Goal: Transaction & Acquisition: Purchase product/service

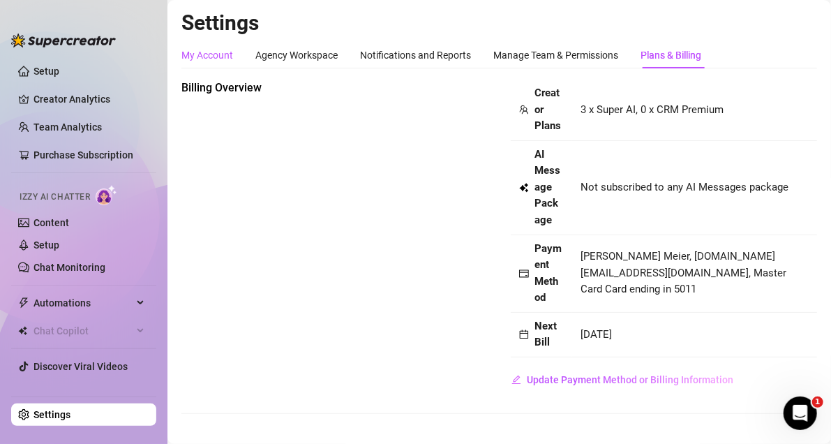
click at [214, 52] on div "My Account" at bounding box center [207, 54] width 52 height 15
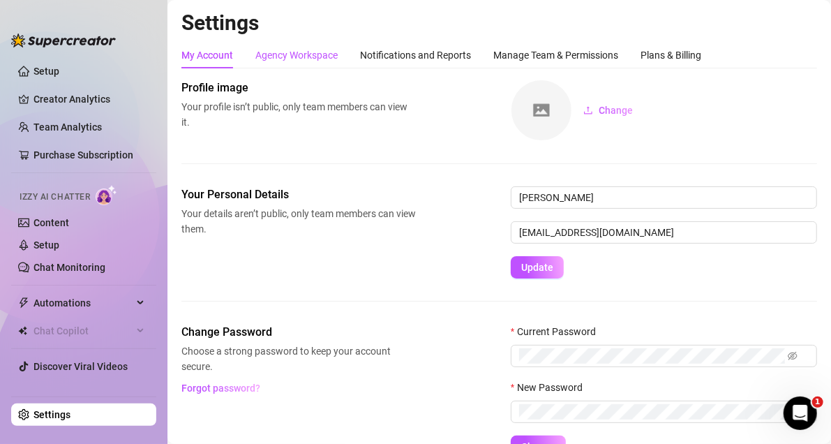
click at [289, 49] on div "Agency Workspace" at bounding box center [296, 54] width 82 height 15
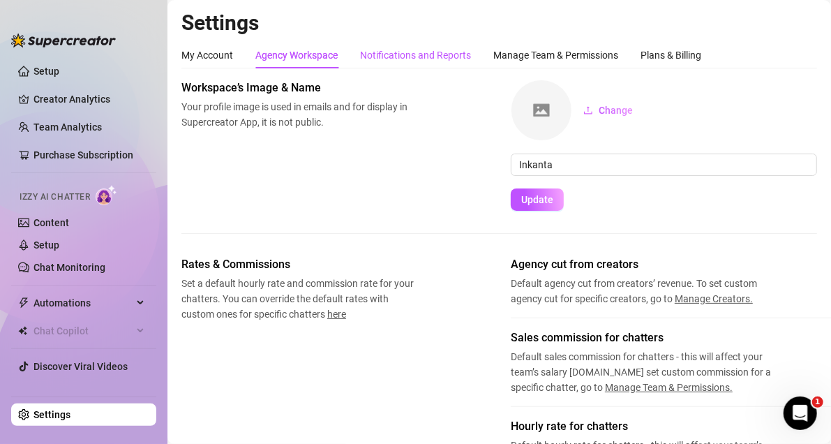
click at [383, 52] on div "Notifications and Reports" at bounding box center [415, 54] width 111 height 15
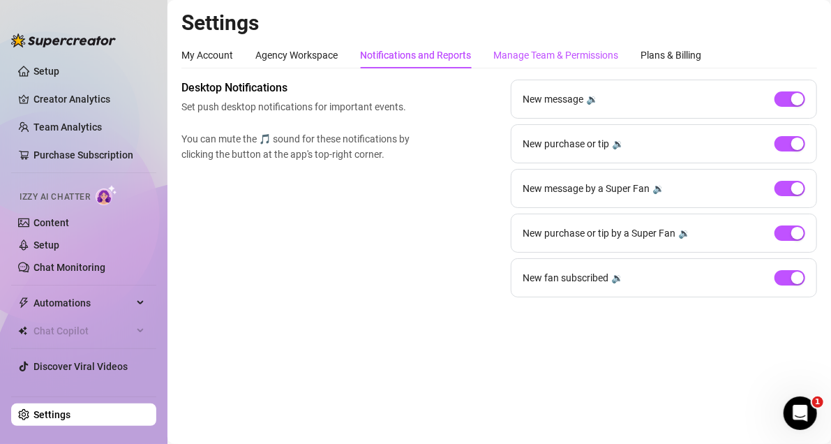
click at [511, 59] on div "Manage Team & Permissions" at bounding box center [555, 54] width 125 height 15
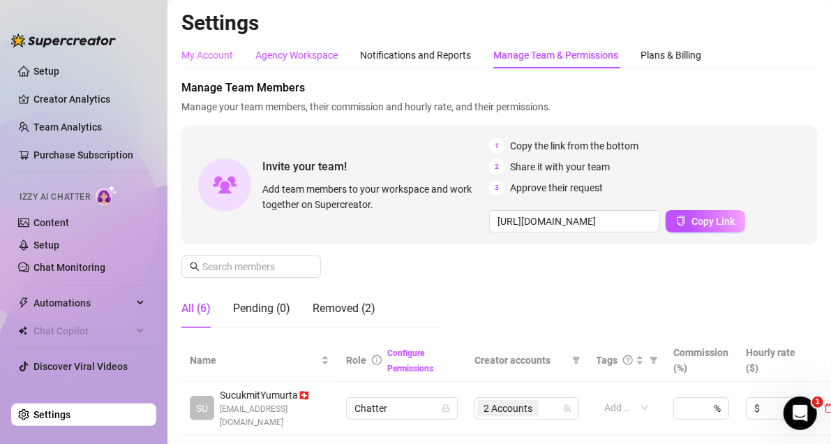
click at [264, 53] on div "Agency Workspace" at bounding box center [296, 54] width 82 height 15
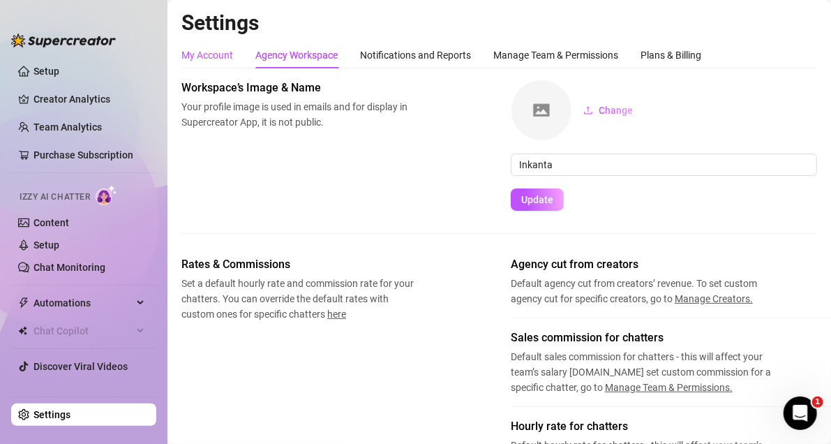
click at [200, 56] on div "My Account" at bounding box center [207, 54] width 52 height 15
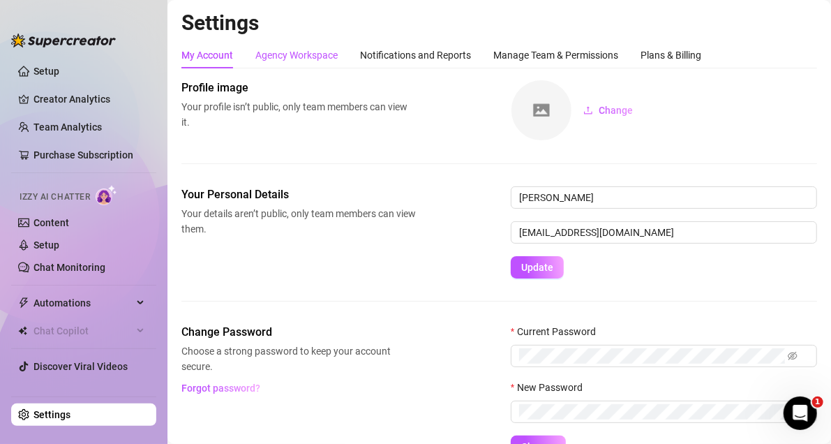
click at [298, 57] on div "Agency Workspace" at bounding box center [296, 54] width 82 height 15
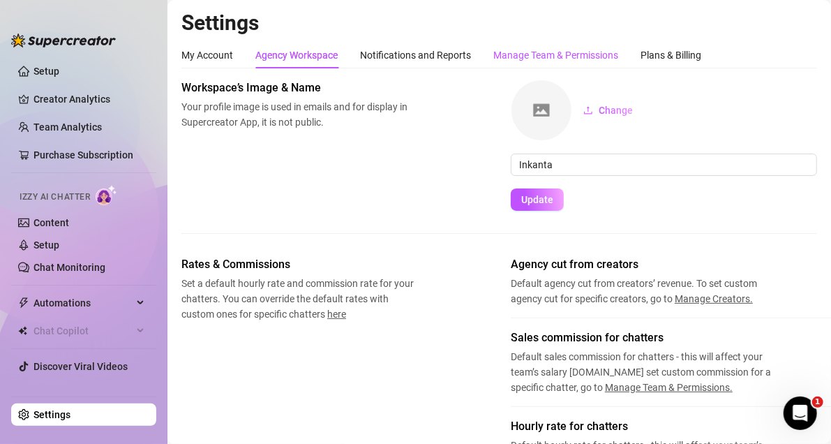
click at [531, 54] on div "Manage Team & Permissions" at bounding box center [555, 54] width 125 height 15
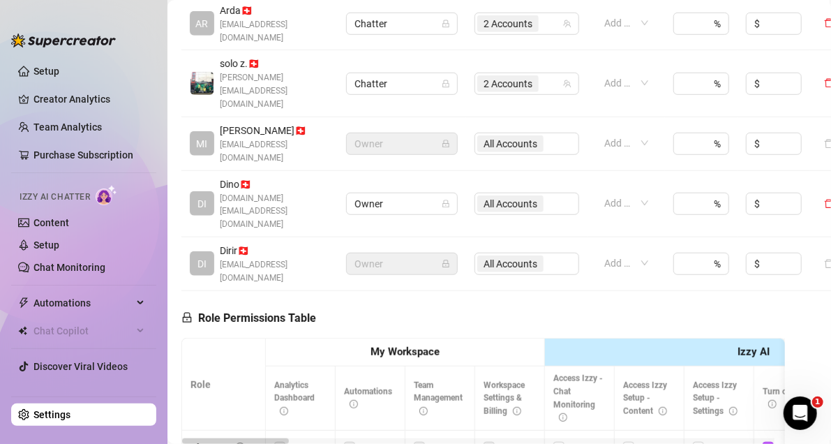
scroll to position [488, 0]
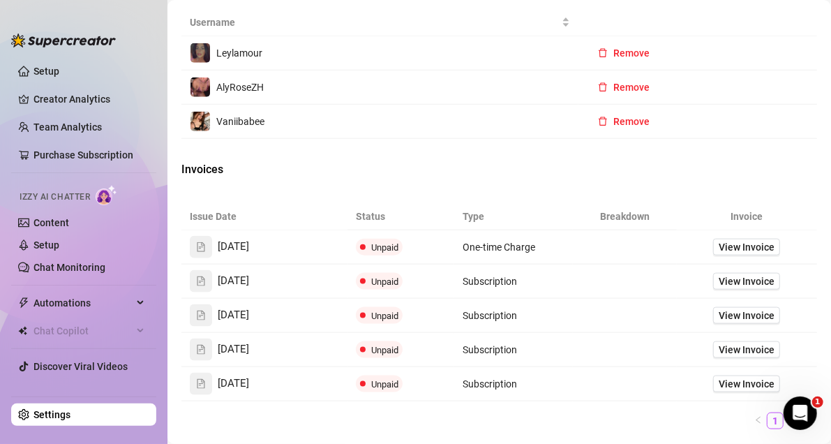
scroll to position [558, 0]
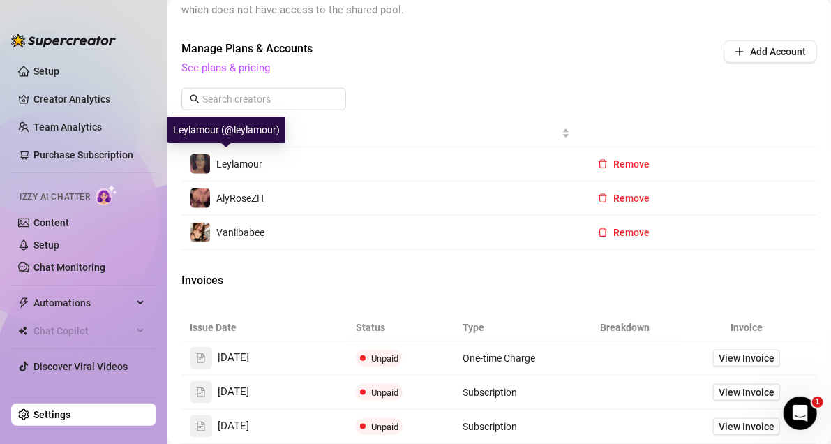
click at [192, 158] on img at bounding box center [200, 164] width 20 height 20
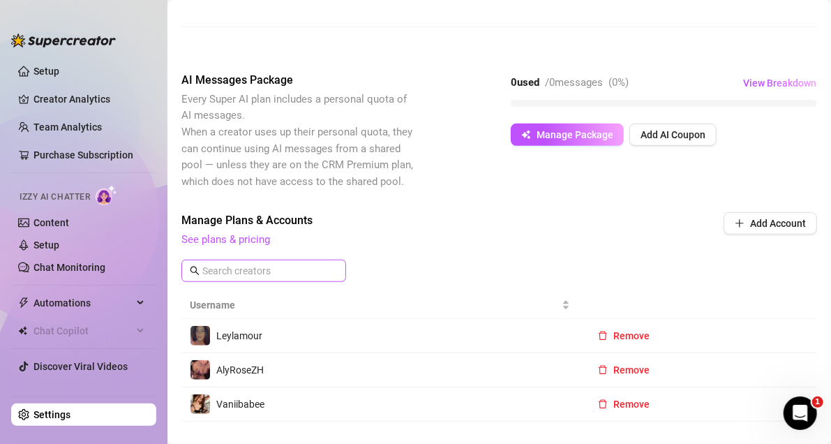
scroll to position [374, 0]
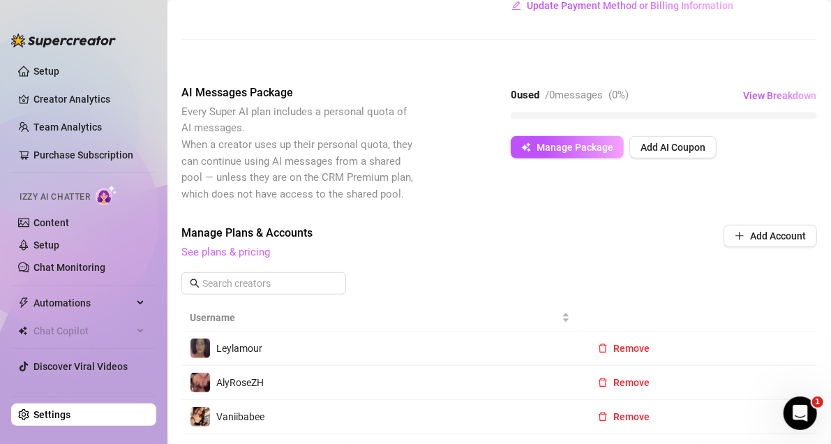
click at [245, 253] on link "See plans & pricing" at bounding box center [225, 252] width 89 height 13
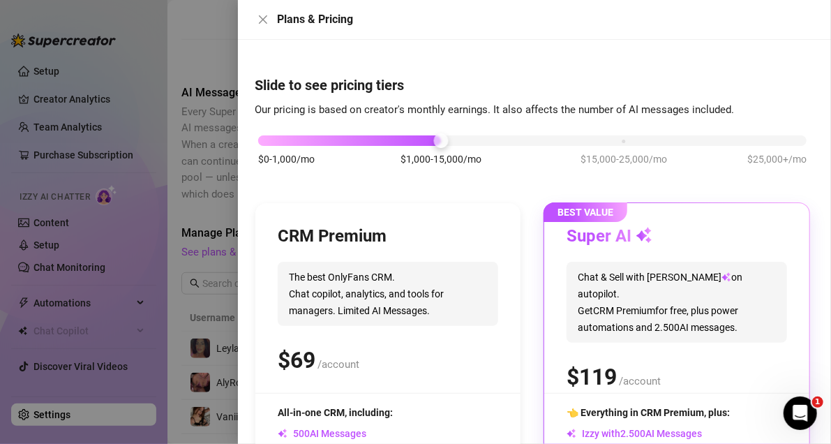
drag, startPoint x: 245, startPoint y: 253, endPoint x: 360, endPoint y: 236, distance: 116.2
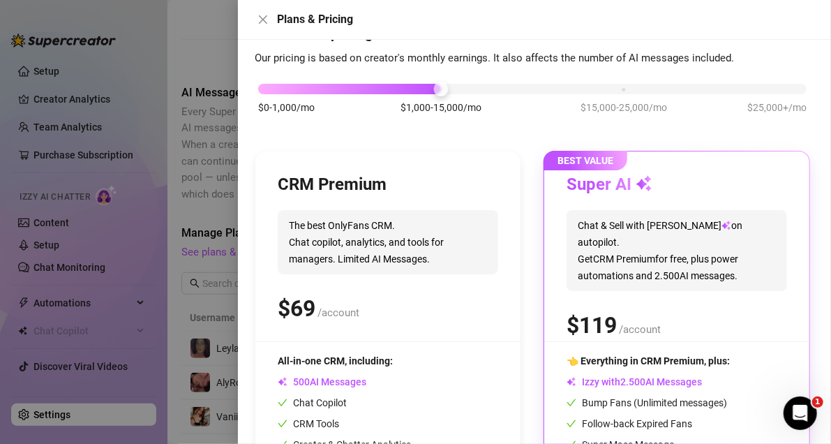
scroll to position [0, 0]
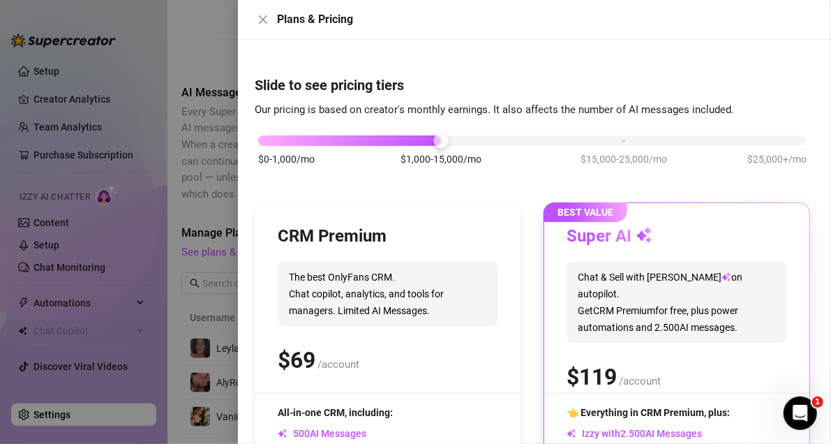
click at [193, 213] on div at bounding box center [415, 222] width 831 height 444
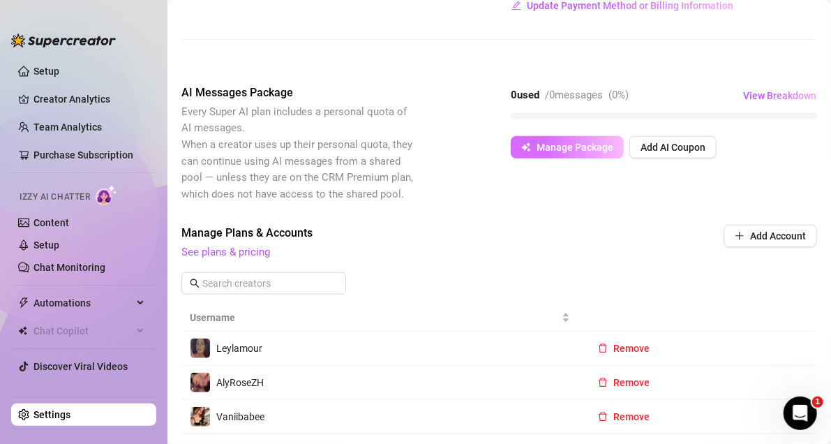
click at [569, 153] on button "Manage Package" at bounding box center [567, 147] width 113 height 22
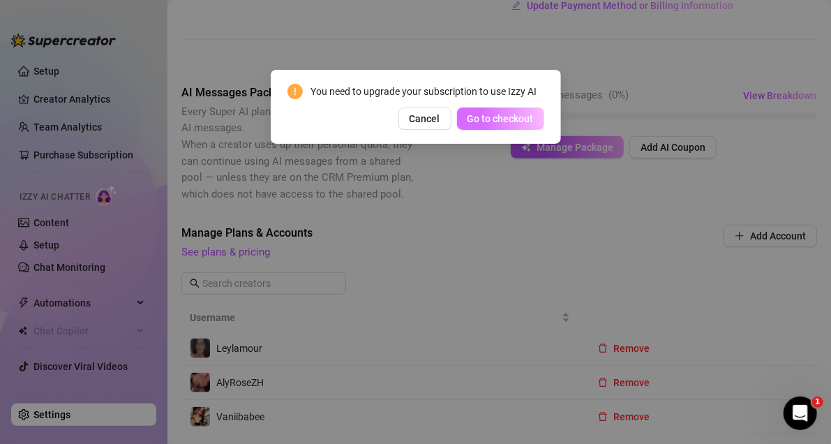
click at [490, 114] on span "Go to checkout" at bounding box center [500, 118] width 66 height 11
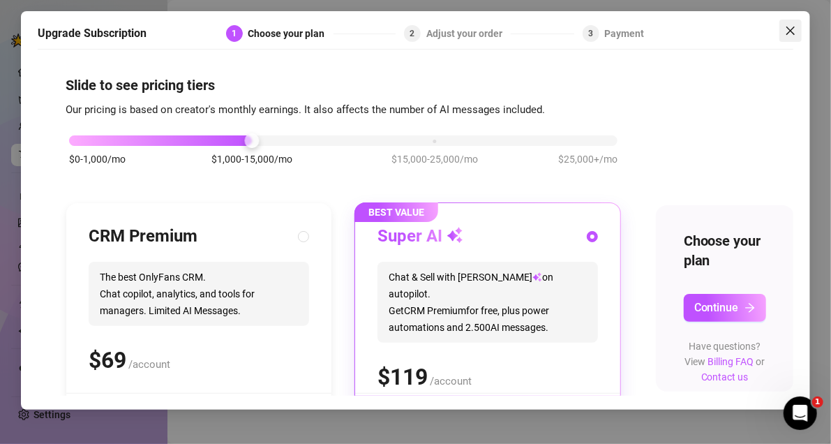
click at [787, 28] on icon "close" at bounding box center [790, 30] width 11 height 11
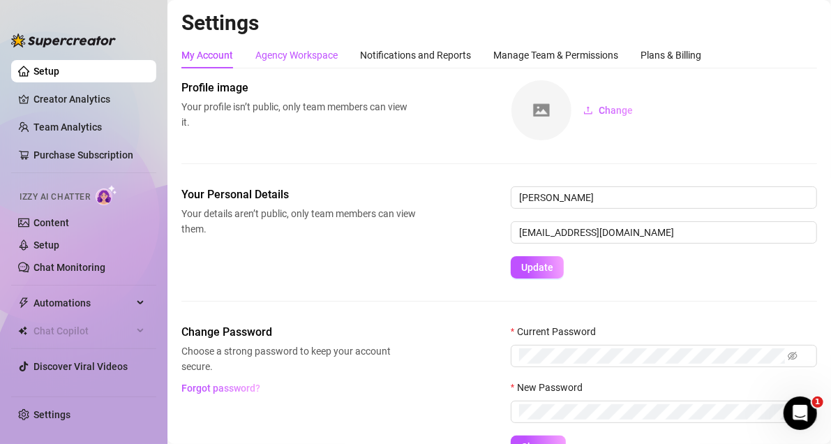
click at [305, 49] on div "Agency Workspace" at bounding box center [296, 54] width 82 height 15
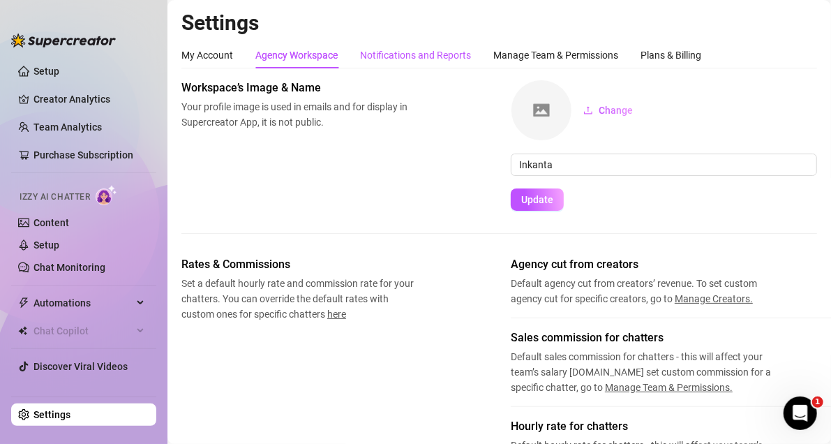
click at [421, 54] on div "Notifications and Reports" at bounding box center [415, 54] width 111 height 15
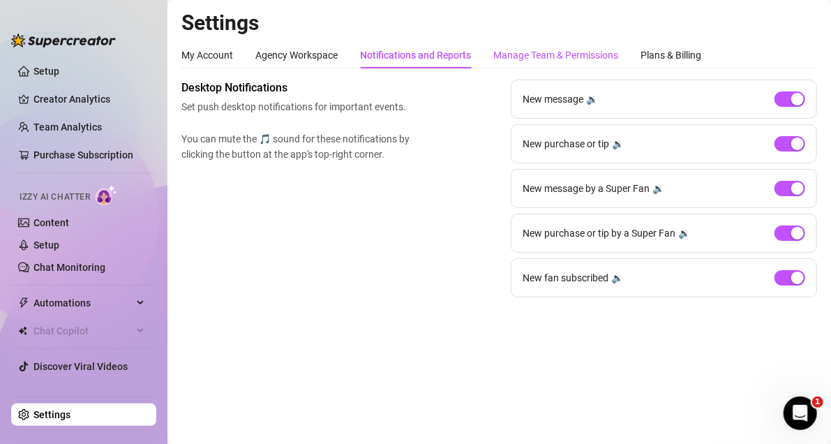
click at [524, 58] on div "Manage Team & Permissions" at bounding box center [555, 54] width 125 height 15
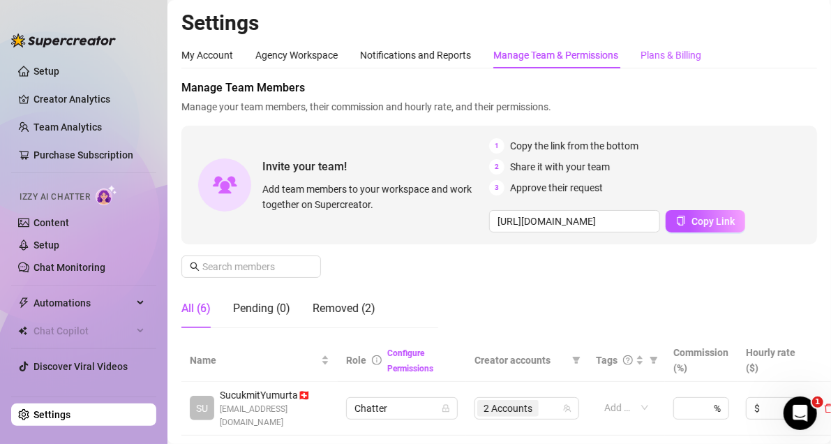
click at [661, 59] on div "Plans & Billing" at bounding box center [670, 54] width 61 height 15
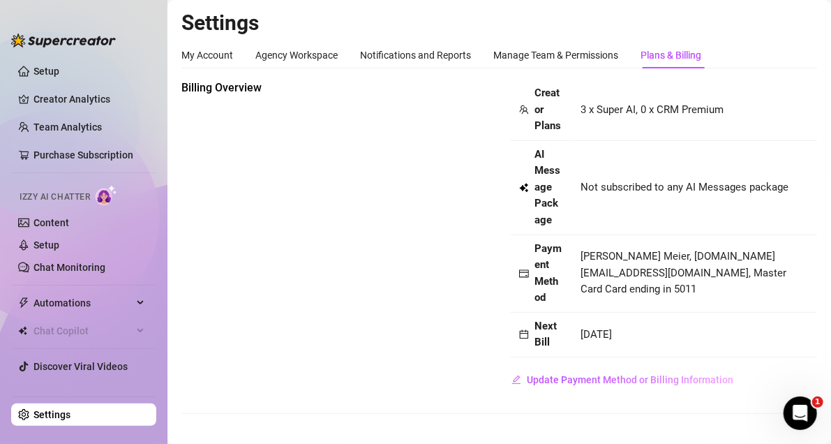
click at [526, 186] on icon at bounding box center [526, 185] width 4 height 4
click at [546, 384] on span "Update Payment Method or Billing Information" at bounding box center [630, 379] width 206 height 11
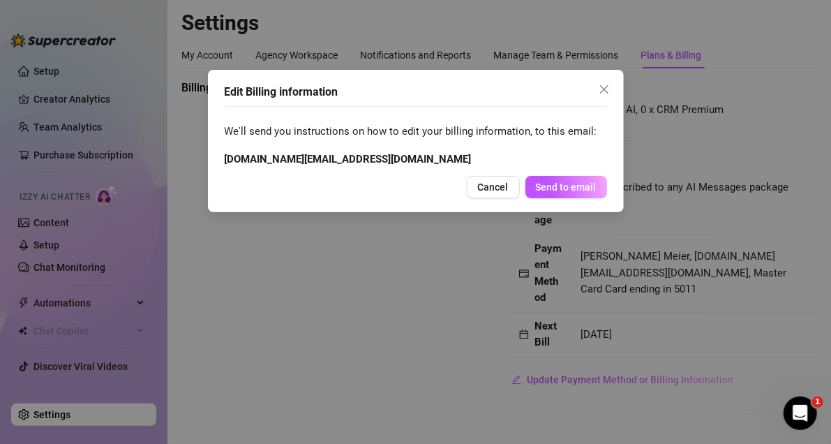
drag, startPoint x: 559, startPoint y: 180, endPoint x: 485, endPoint y: 164, distance: 76.3
click at [485, 164] on div "Edit Billing information We'll send you instructions on how to edit your billin…" at bounding box center [416, 141] width 416 height 142
drag, startPoint x: 615, startPoint y: 77, endPoint x: 606, endPoint y: 77, distance: 9.1
click at [613, 77] on div "Edit Billing information We'll send you instructions on how to edit your billin…" at bounding box center [416, 141] width 416 height 142
click at [599, 82] on button "Close" at bounding box center [604, 89] width 22 height 22
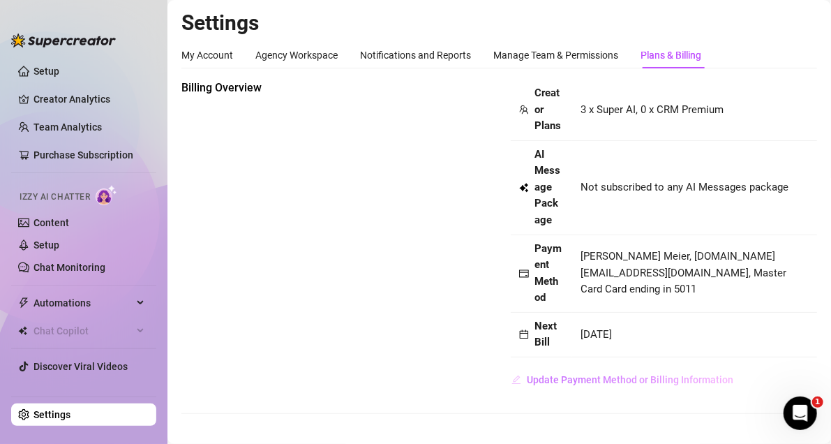
click at [533, 379] on span "Update Payment Method or Billing Information" at bounding box center [630, 379] width 206 height 11
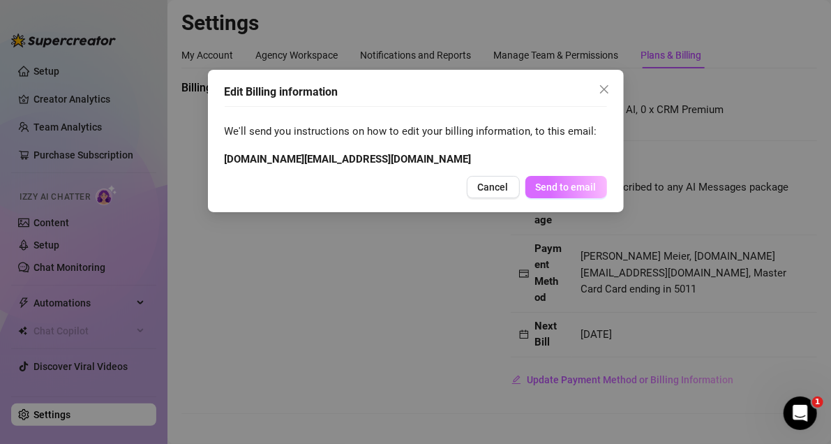
click at [567, 190] on span "Send to email" at bounding box center [566, 186] width 61 height 11
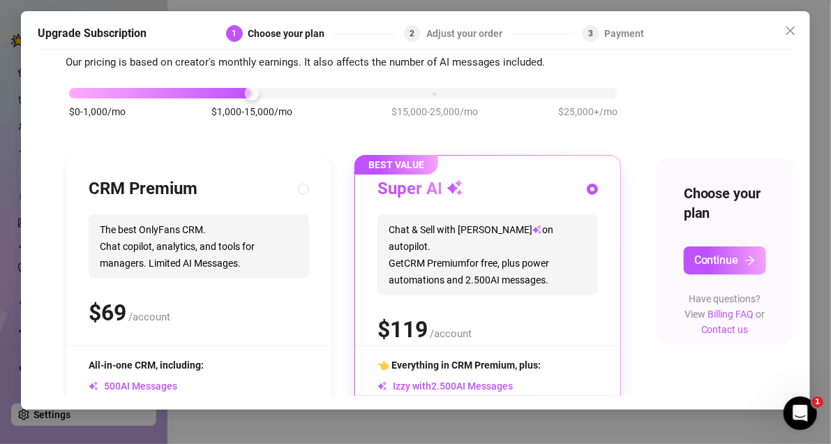
scroll to position [70, 0]
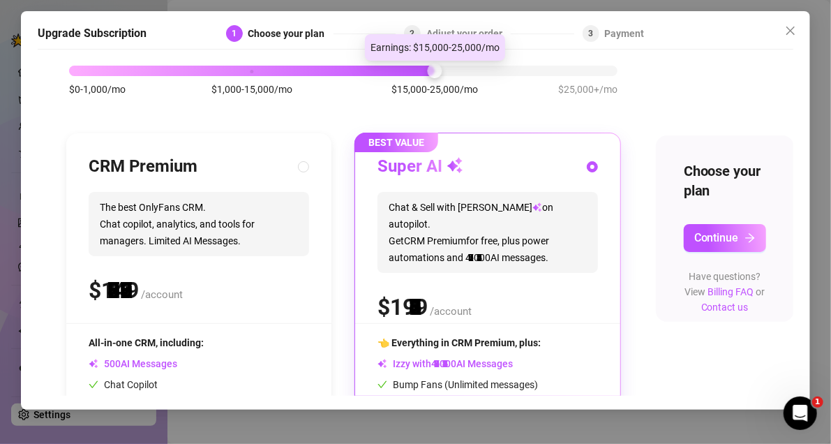
drag, startPoint x: 249, startPoint y: 68, endPoint x: 393, endPoint y: 81, distance: 144.9
click at [393, 71] on div "$0-1,000/mo $1,000-15,000/mo $15,000-25,000/mo $25,000+/mo" at bounding box center [343, 67] width 548 height 8
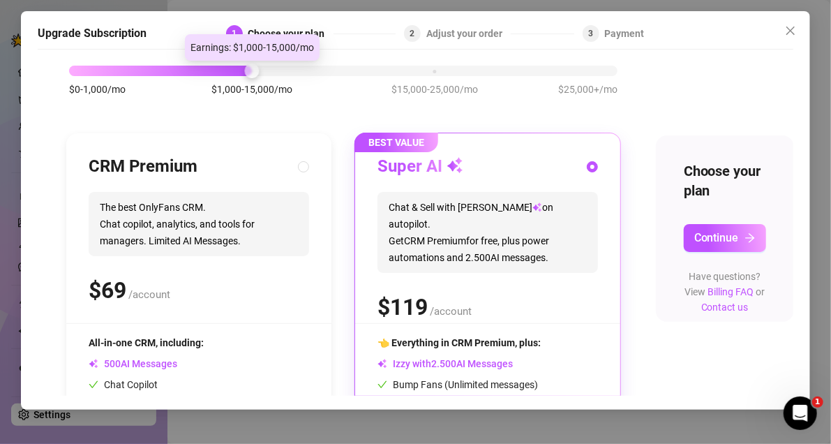
drag, startPoint x: 439, startPoint y: 68, endPoint x: 267, endPoint y: 74, distance: 171.7
click at [267, 71] on div "$0-1,000/mo $1,000-15,000/mo $15,000-25,000/mo $25,000+/mo" at bounding box center [343, 67] width 548 height 8
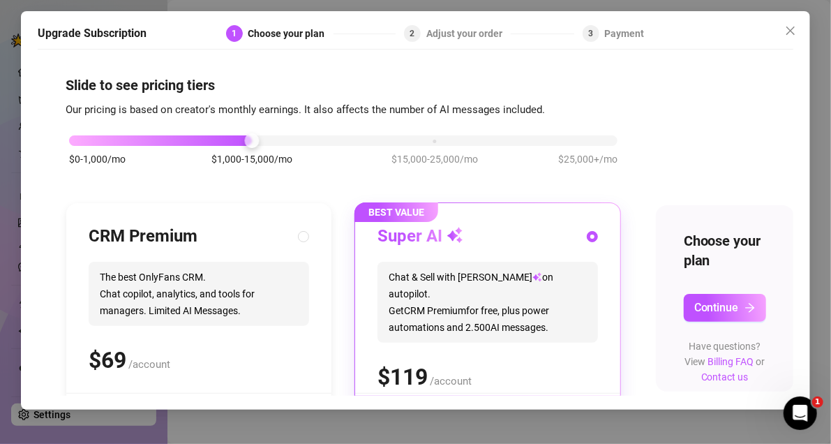
scroll to position [217, 0]
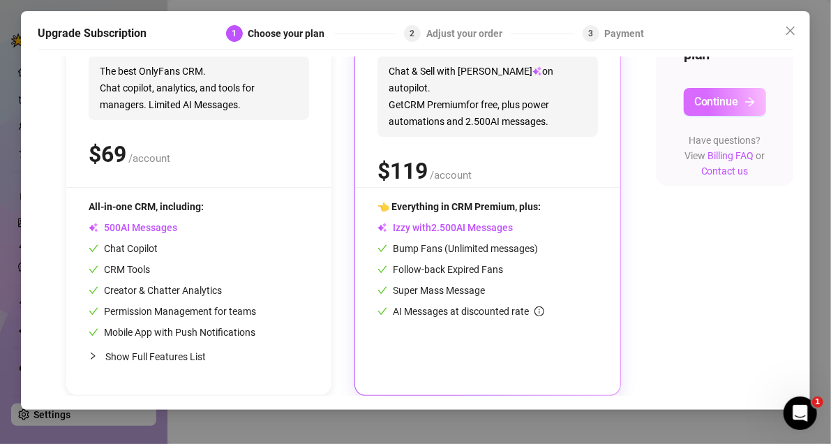
click at [724, 99] on button "Continue" at bounding box center [725, 102] width 82 height 28
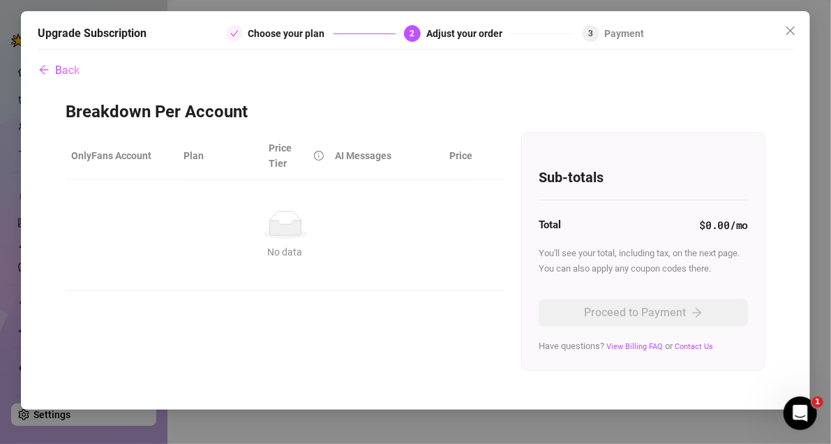
scroll to position [0, 0]
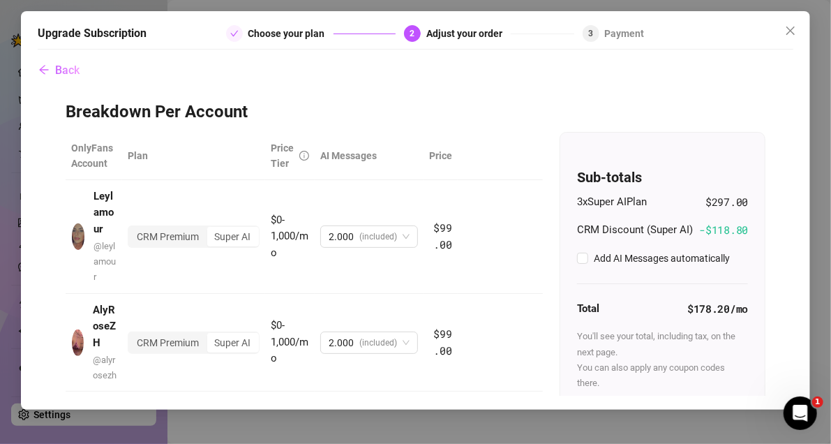
checkbox input "true"
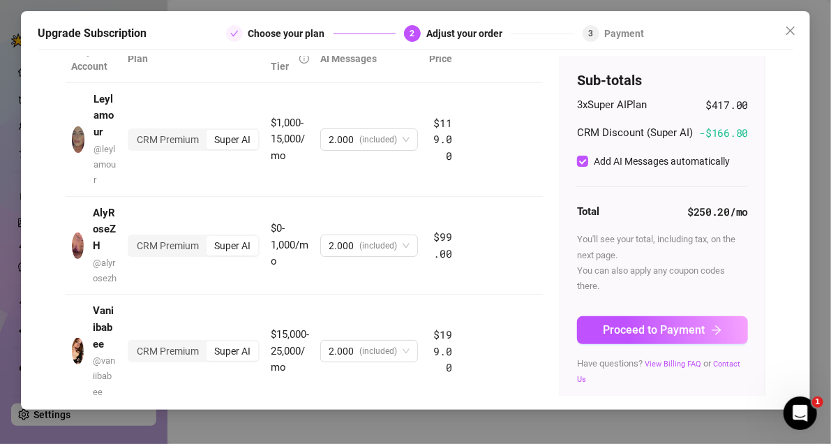
scroll to position [66, 0]
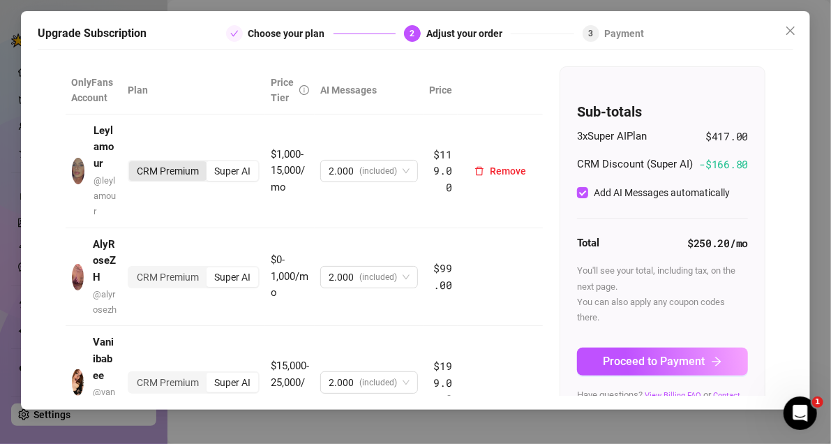
click at [167, 174] on div "CRM Premium" at bounding box center [167, 171] width 77 height 20
click at [133, 163] on input "CRM Premium" at bounding box center [133, 163] width 0 height 0
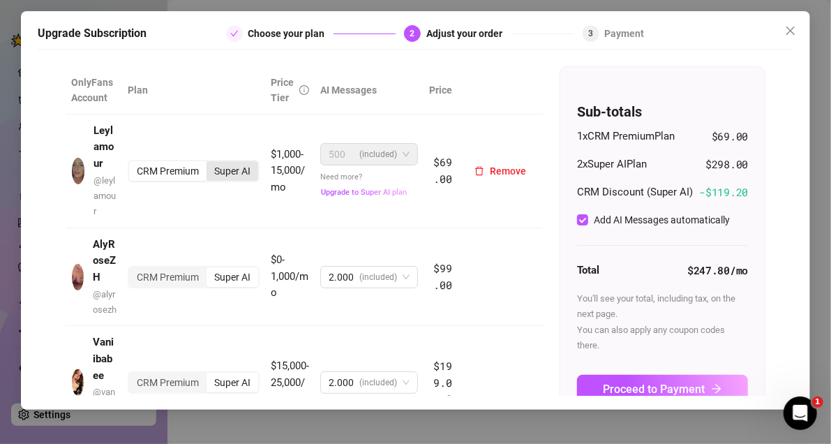
click at [242, 173] on div "Super AI" at bounding box center [232, 171] width 52 height 20
click at [210, 163] on input "Super AI" at bounding box center [210, 163] width 0 height 0
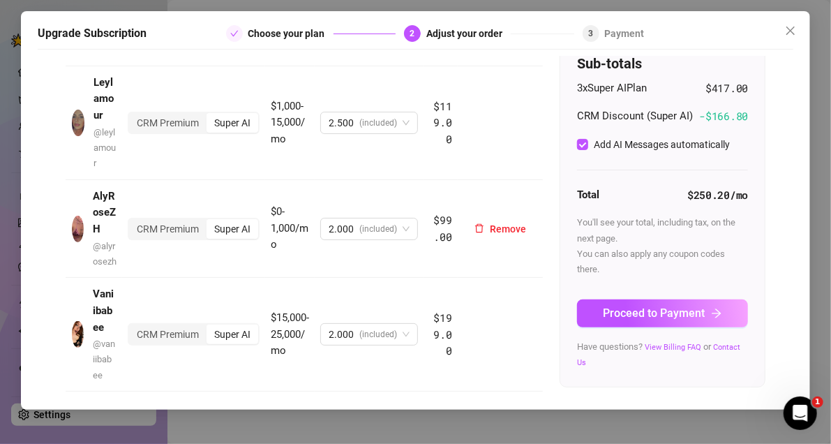
scroll to position [135, 0]
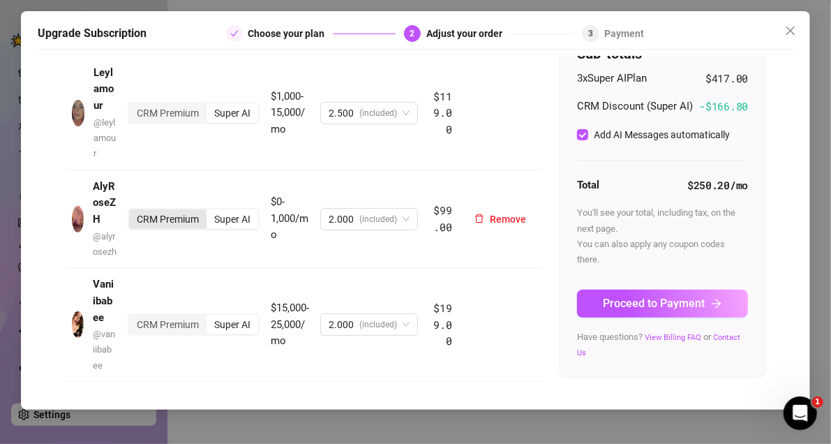
click at [174, 213] on div "CRM Premium" at bounding box center [167, 219] width 77 height 20
click at [133, 211] on input "CRM Premium" at bounding box center [133, 211] width 0 height 0
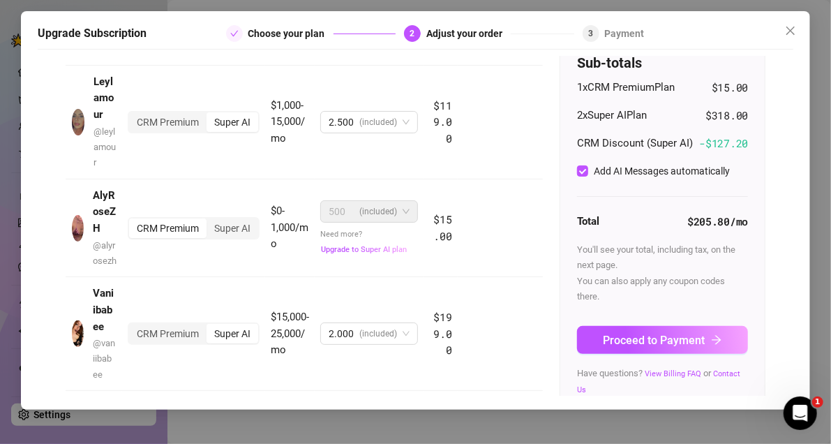
scroll to position [146, 0]
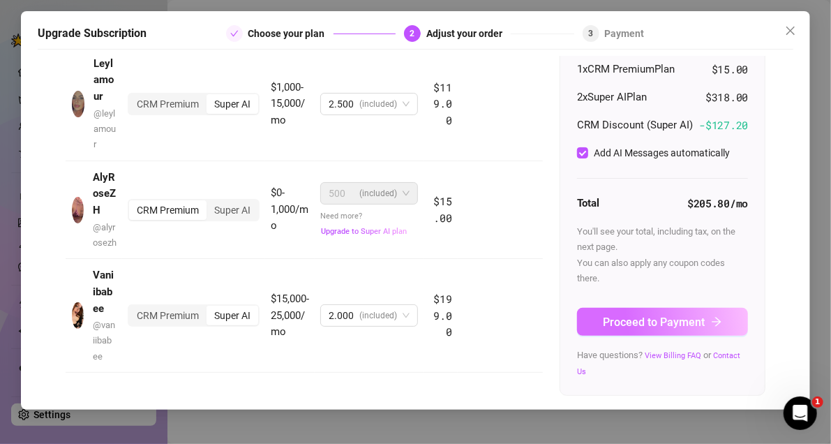
click at [669, 315] on span "Proceed to Payment" at bounding box center [654, 321] width 102 height 13
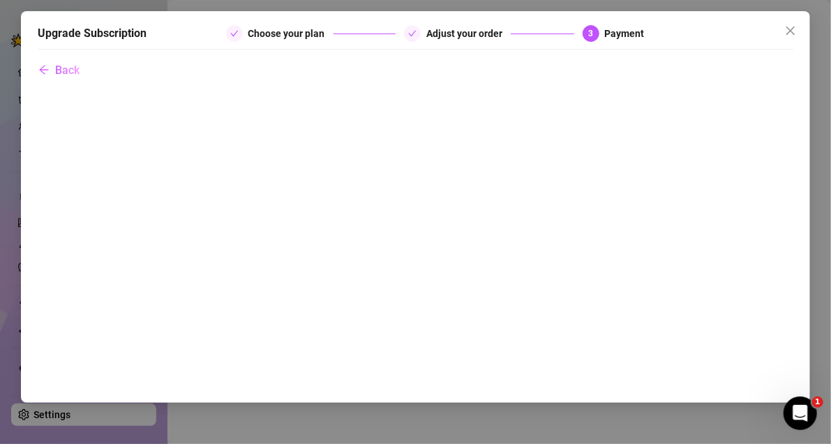
scroll to position [0, 0]
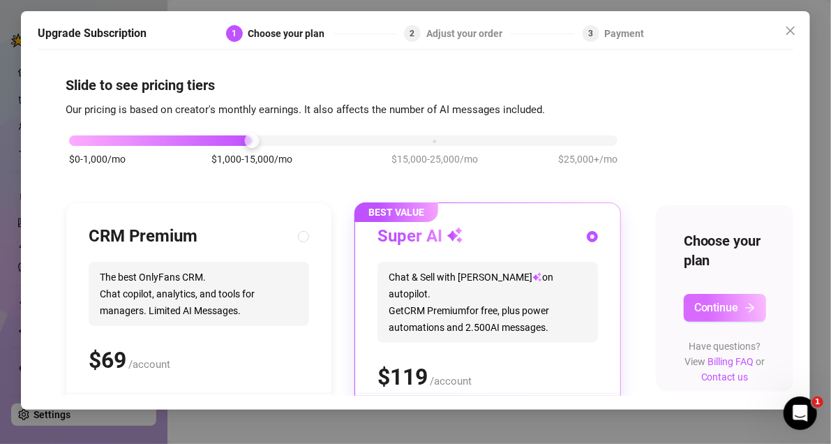
click at [719, 306] on span "Continue" at bounding box center [716, 307] width 45 height 13
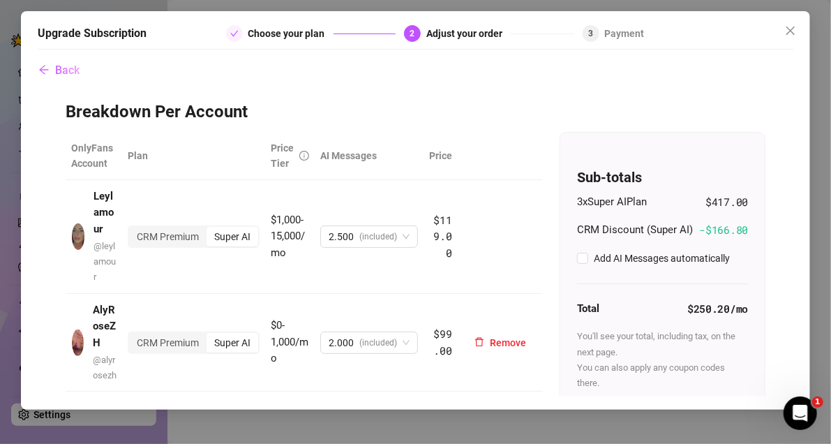
checkbox input "true"
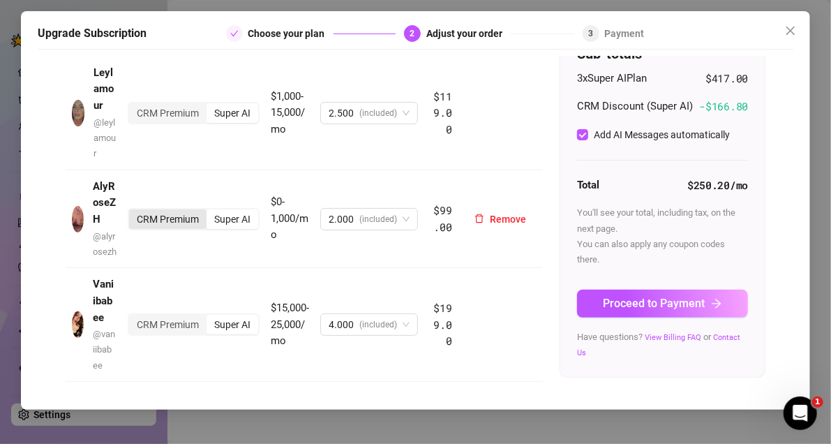
click at [174, 209] on div "CRM Premium" at bounding box center [167, 219] width 77 height 20
click at [133, 211] on input "CRM Premium" at bounding box center [133, 211] width 0 height 0
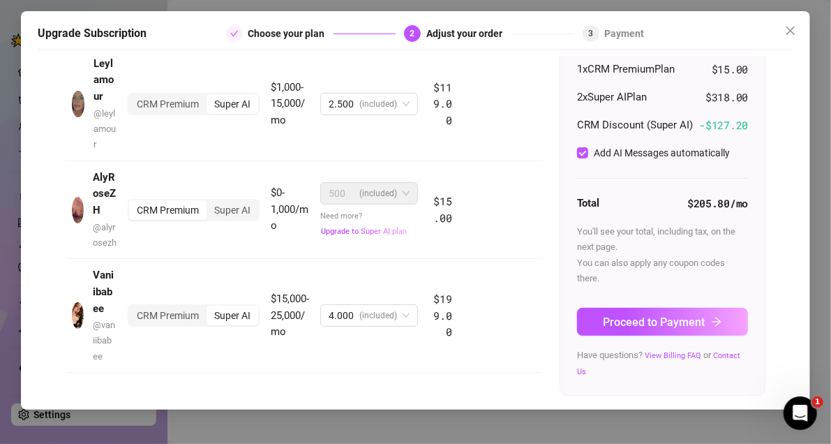
scroll to position [146, 0]
click at [670, 329] on span "Proceed to Payment" at bounding box center [654, 321] width 102 height 13
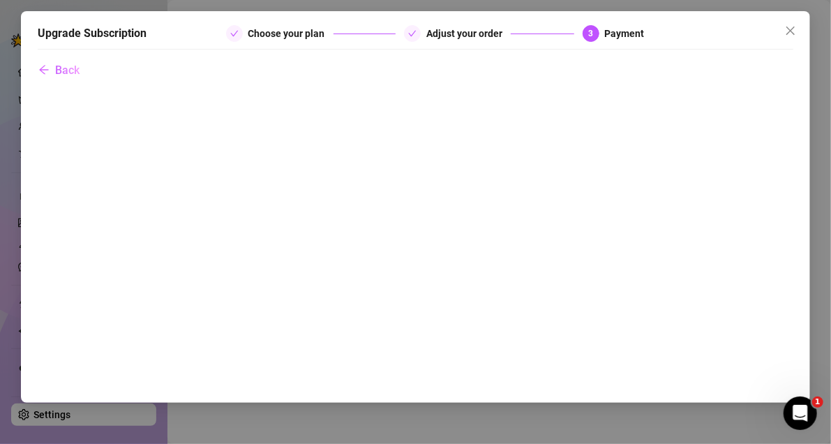
scroll to position [0, 0]
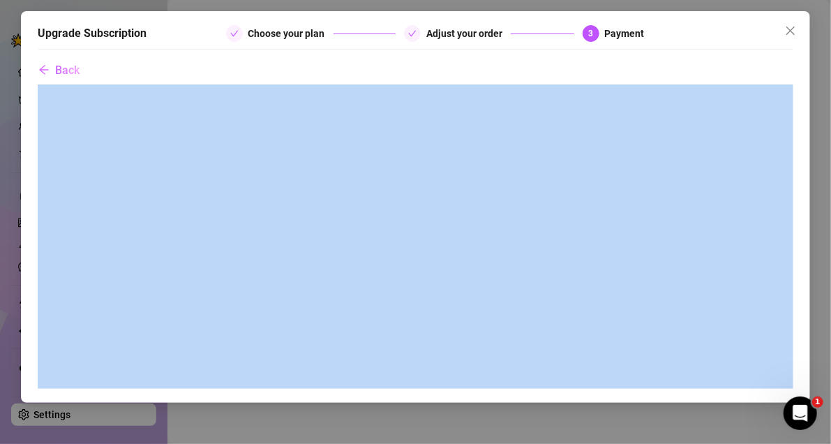
click at [752, 44] on div "Upgrade Subscription Choose your plan Adjust your order 3 Payment" at bounding box center [415, 37] width 755 height 24
